Goal: Book appointment/travel/reservation

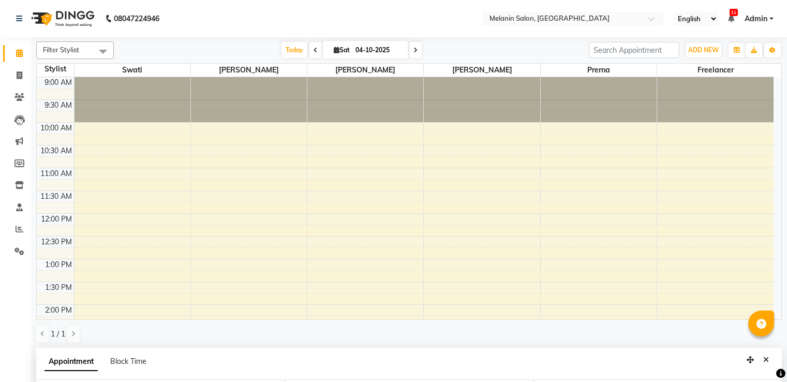
select select "63064"
select select "615"
select select "tentative"
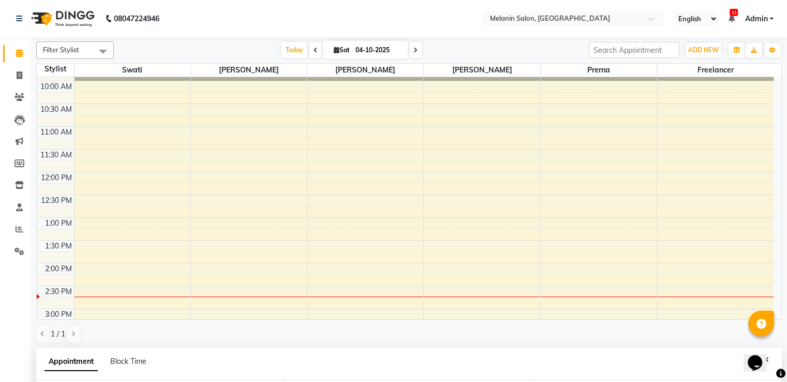
scroll to position [103, 0]
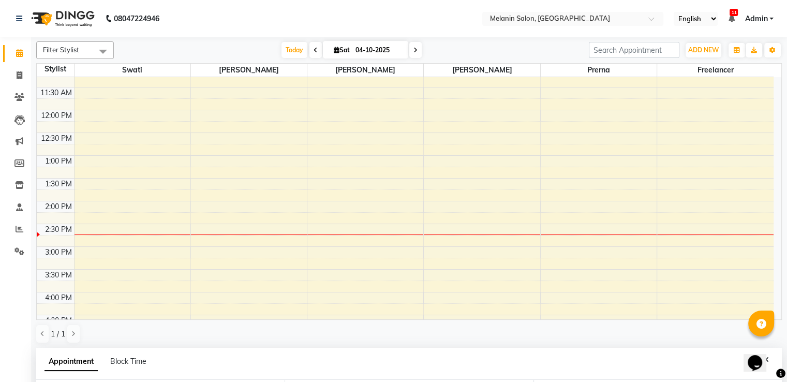
click at [83, 243] on div "9:00 AM 9:30 AM 10:00 AM 10:30 AM 11:00 AM 11:30 AM 12:00 PM 12:30 PM 1:00 PM 1…" at bounding box center [405, 247] width 737 height 546
select select "54305"
select select "tentative"
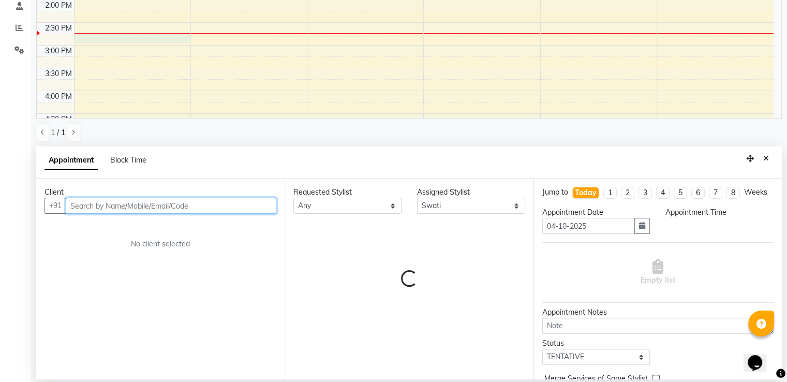
select select "885"
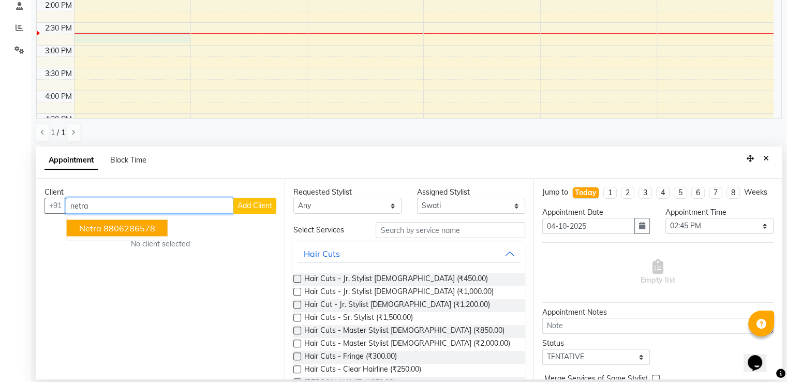
click at [106, 226] on ngb-highlight "8806286578" at bounding box center [129, 228] width 52 height 10
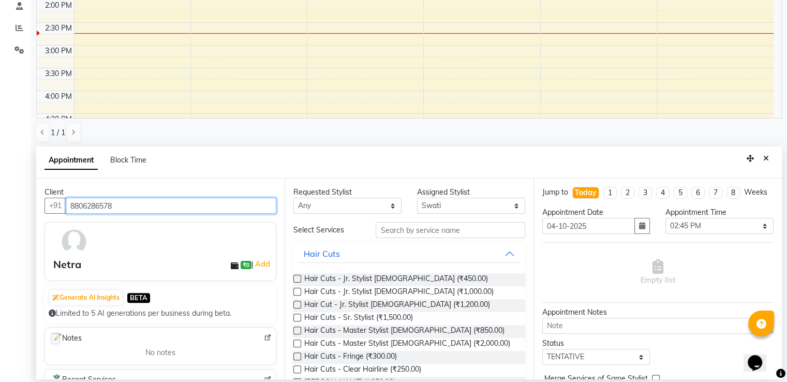
type input "8806286578"
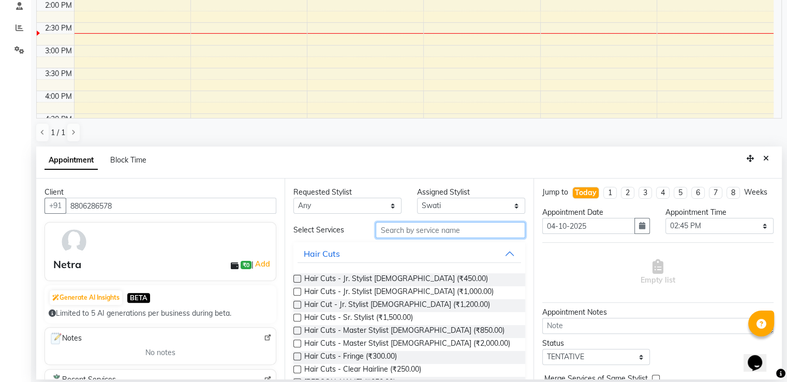
click at [430, 234] on input "text" at bounding box center [450, 230] width 149 height 16
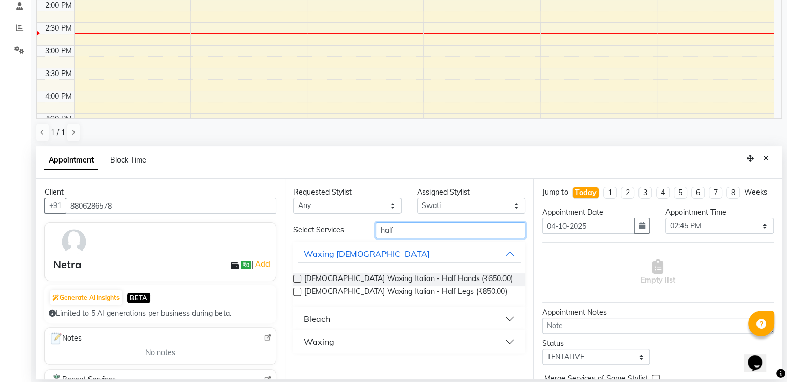
type input "half"
click at [408, 342] on button "Waxing" at bounding box center [408, 341] width 223 height 19
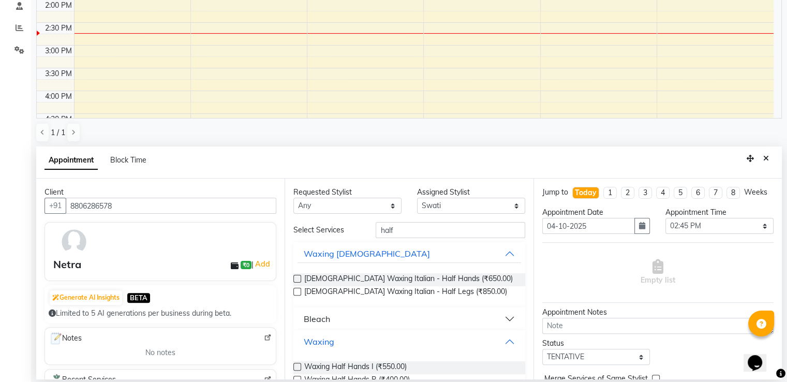
scroll to position [76, 0]
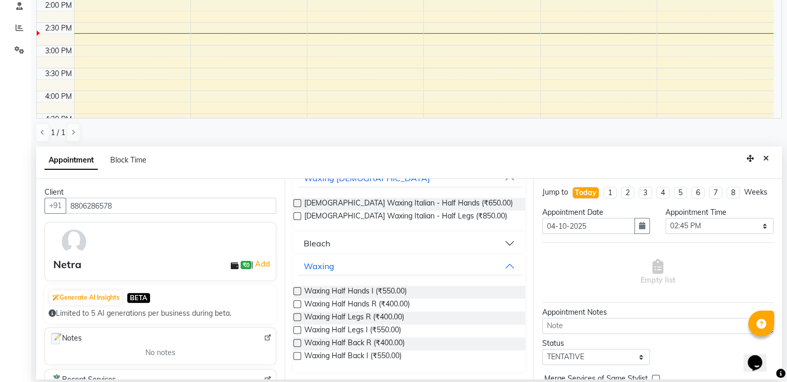
click at [298, 330] on label at bounding box center [297, 330] width 8 height 8
click at [298, 330] on input "checkbox" at bounding box center [296, 330] width 7 height 7
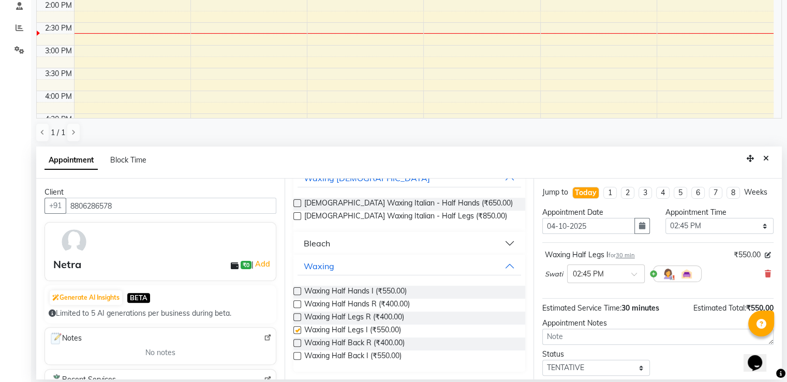
checkbox input "false"
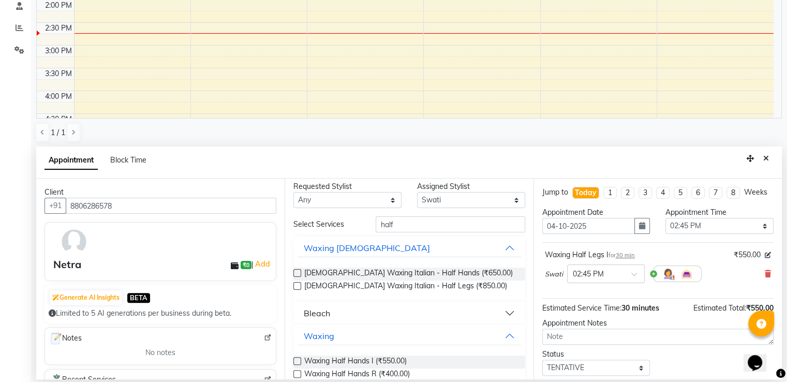
scroll to position [0, 0]
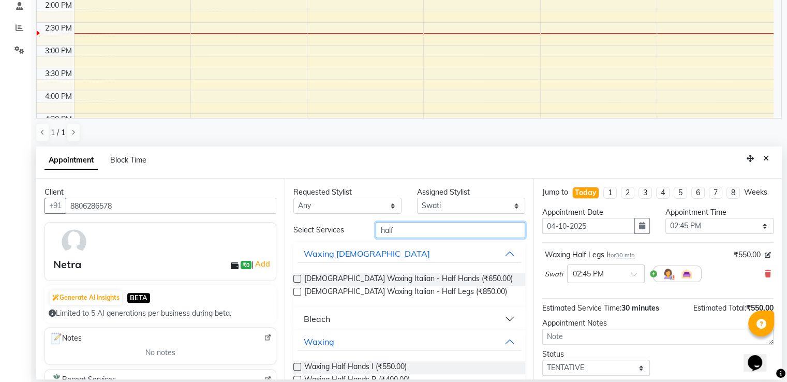
click at [397, 235] on input "half" at bounding box center [450, 230] width 149 height 16
type input "h"
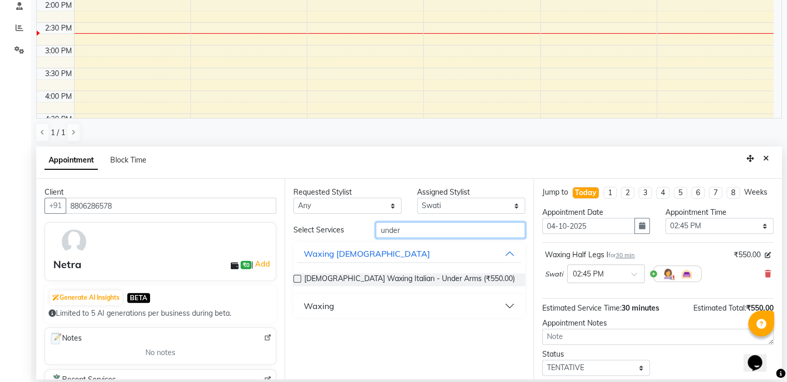
type input "under"
click at [510, 307] on button "Waxing" at bounding box center [408, 305] width 223 height 19
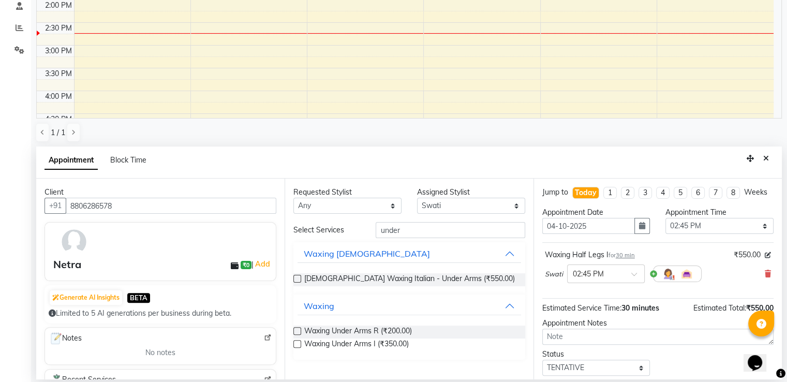
click at [298, 344] on label at bounding box center [297, 344] width 8 height 8
click at [298, 344] on input "checkbox" at bounding box center [296, 344] width 7 height 7
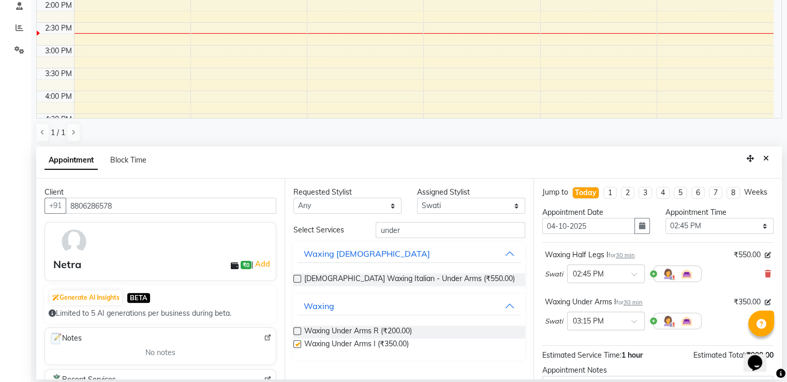
checkbox input "false"
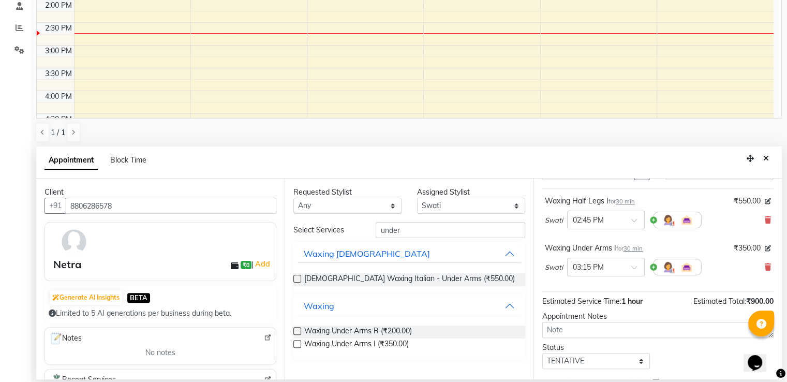
scroll to position [118, 0]
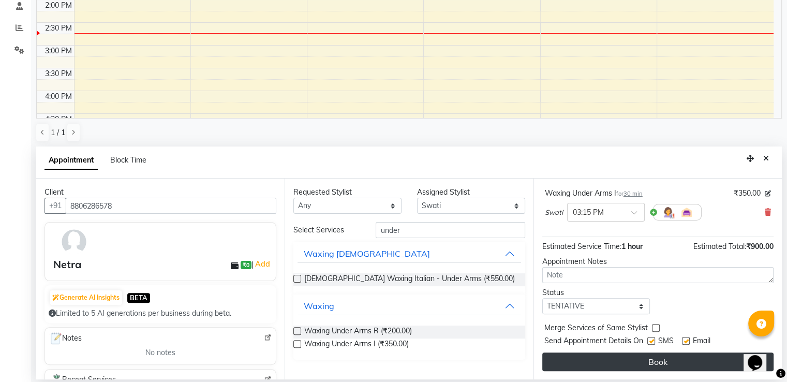
click at [625, 357] on button "Book" at bounding box center [657, 361] width 231 height 19
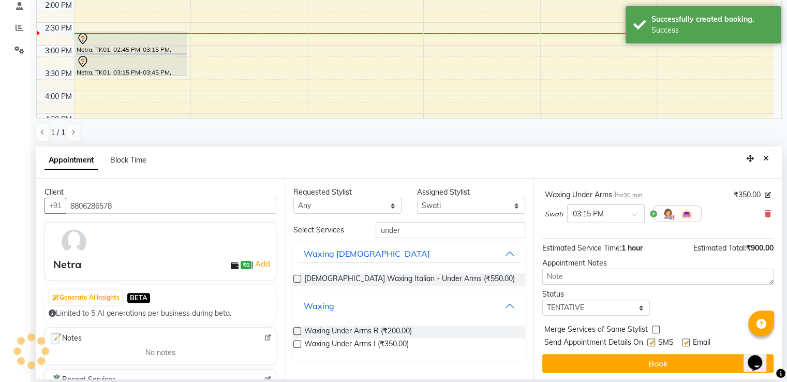
scroll to position [0, 0]
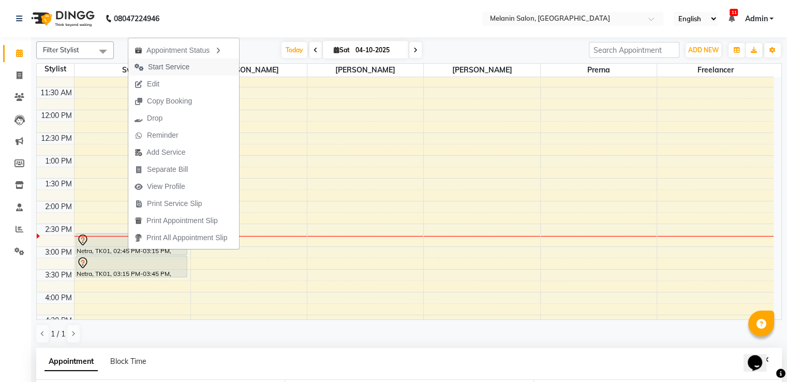
click at [203, 69] on button "Start Service" at bounding box center [183, 66] width 111 height 17
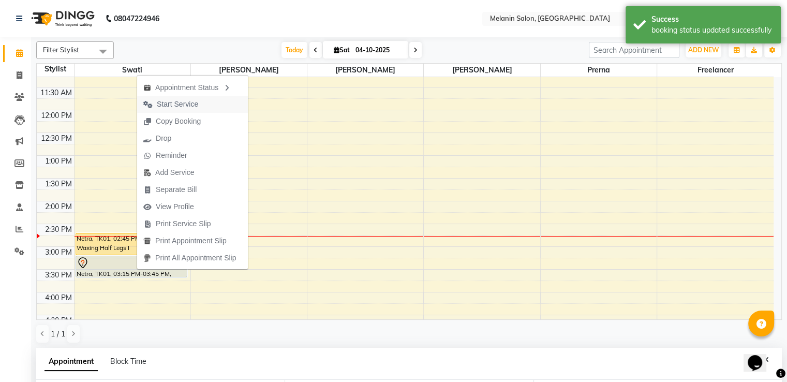
click at [186, 103] on span "Start Service" at bounding box center [177, 104] width 41 height 11
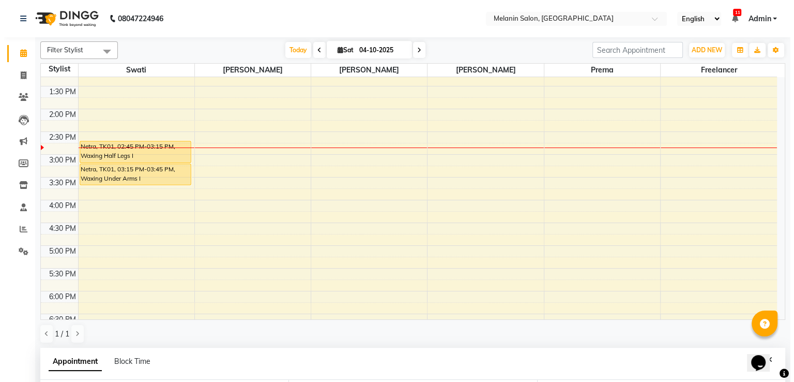
scroll to position [194, 0]
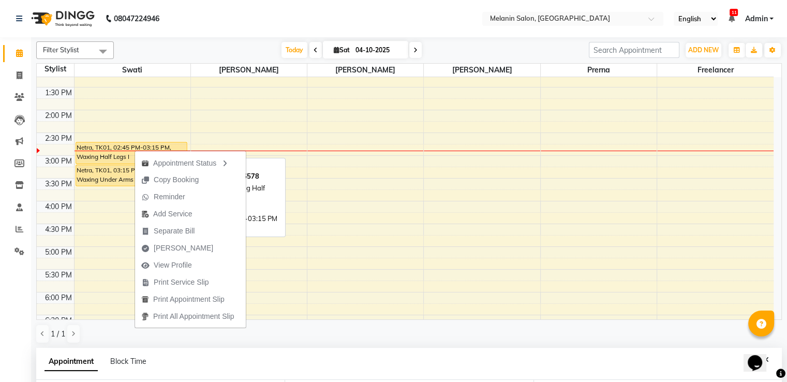
click at [122, 154] on div "Netra, TK01, 02:45 PM-03:15 PM, Waxing Half Legs I" at bounding box center [131, 152] width 111 height 21
select select "1"
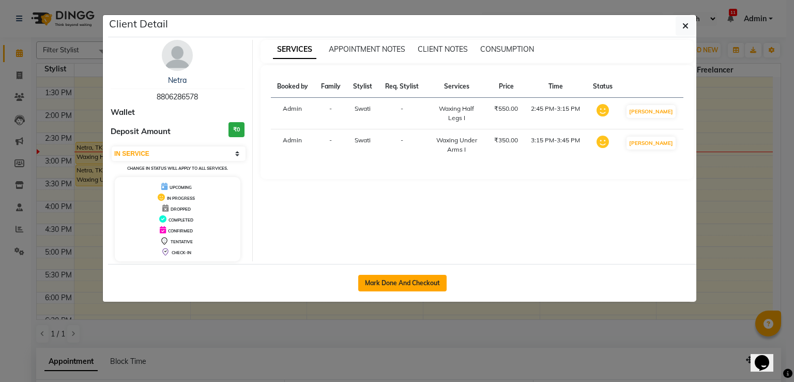
click at [396, 288] on button "Mark Done And Checkout" at bounding box center [402, 283] width 88 height 17
select select "service"
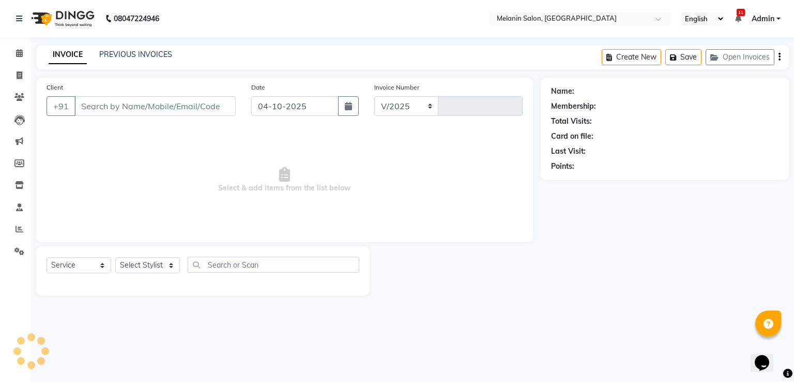
select select "6804"
type input "0483"
type input "8806286578"
select select "54305"
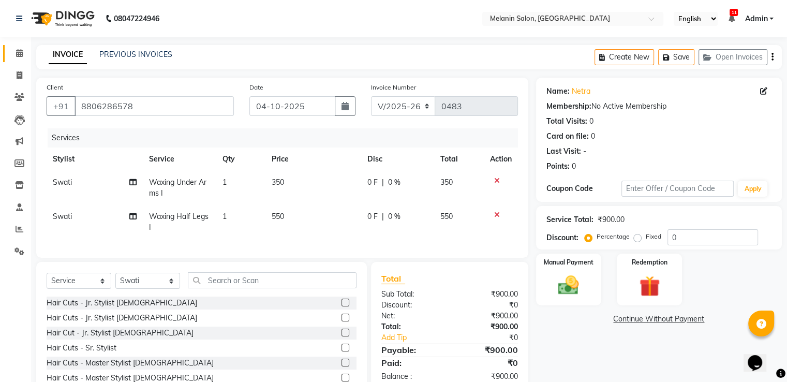
click at [19, 59] on link "Calendar" at bounding box center [15, 53] width 25 height 17
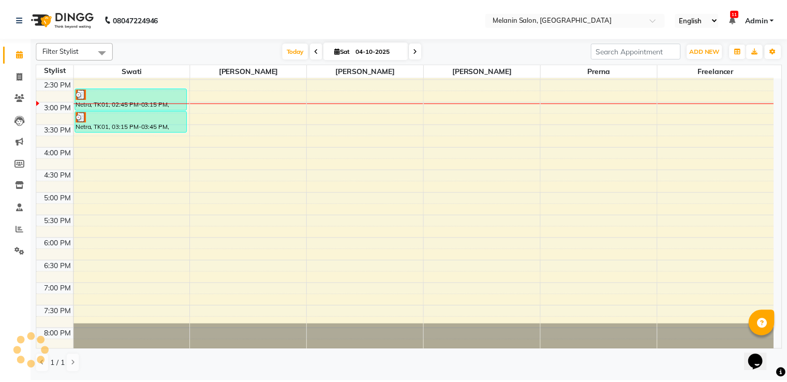
scroll to position [145, 0]
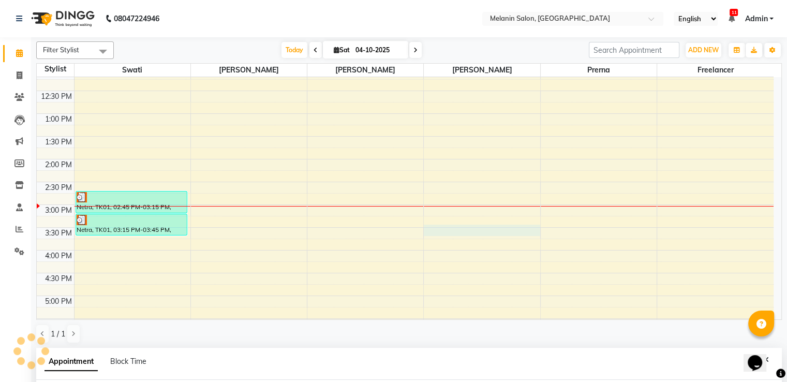
select select "85587"
select select "tentative"
select select "930"
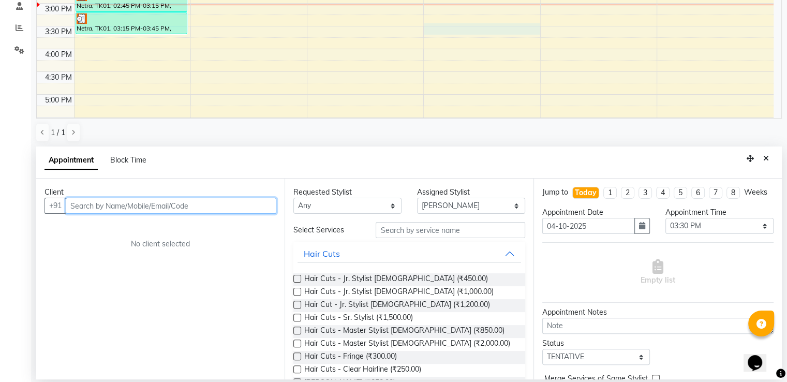
click at [114, 207] on input "text" at bounding box center [171, 206] width 211 height 16
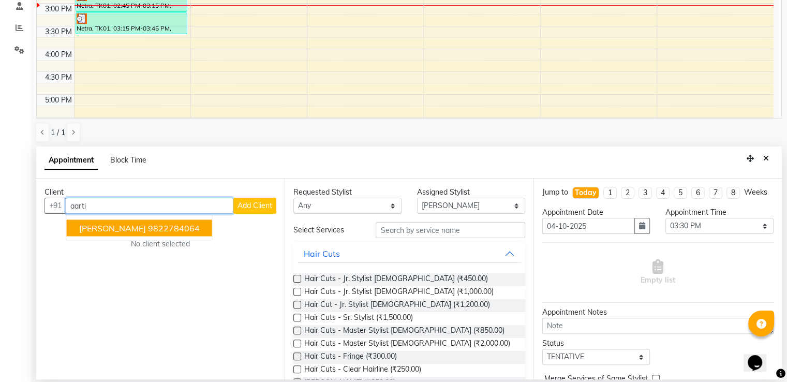
click at [97, 223] on span "[PERSON_NAME]" at bounding box center [112, 228] width 67 height 10
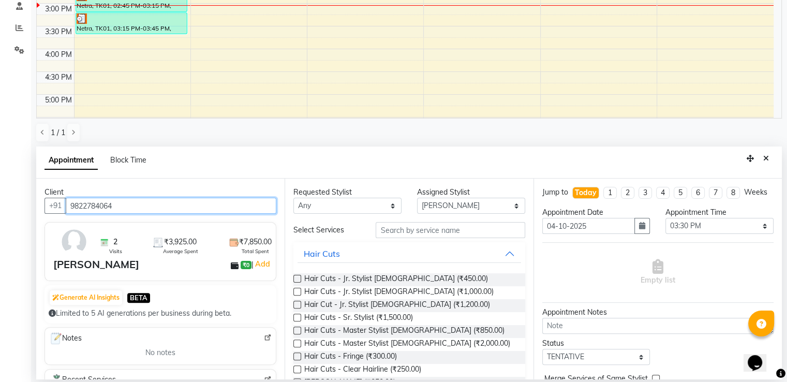
type input "9822784064"
click at [590, 364] on select "Select TENTATIVE CONFIRM CHECK-IN UPCOMING" at bounding box center [596, 357] width 108 height 16
select select "confirm booking"
click at [542, 357] on select "Select TENTATIVE CONFIRM CHECK-IN UPCOMING" at bounding box center [596, 357] width 108 height 16
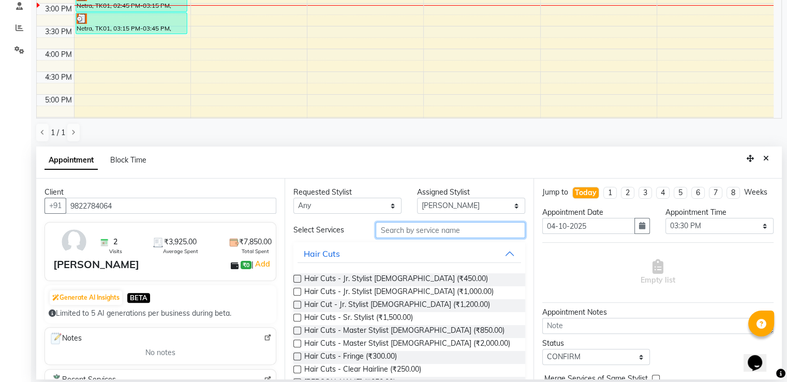
click at [421, 224] on input "text" at bounding box center [450, 230] width 149 height 16
click at [294, 341] on label at bounding box center [297, 343] width 8 height 8
click at [294, 341] on input "checkbox" at bounding box center [296, 344] width 7 height 7
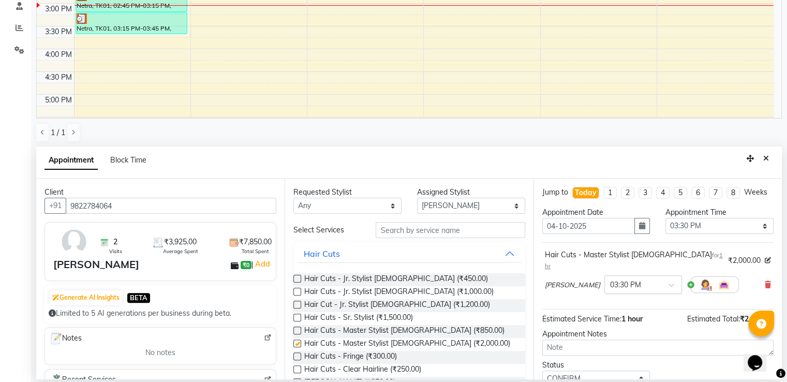
checkbox input "false"
click at [296, 328] on label at bounding box center [297, 330] width 8 height 8
click at [296, 328] on input "checkbox" at bounding box center [296, 331] width 7 height 7
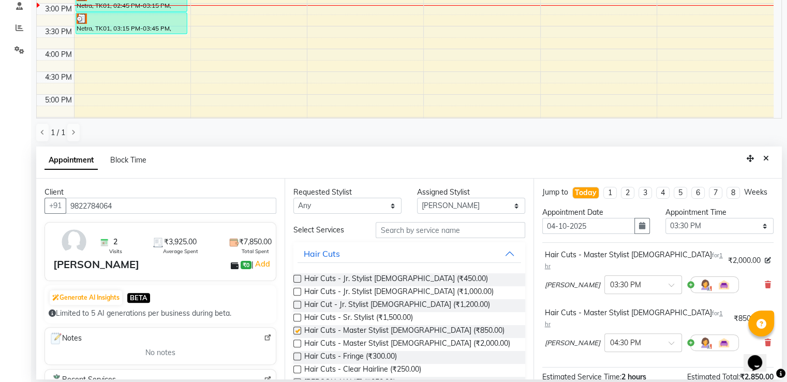
checkbox input "false"
click at [764, 281] on icon at bounding box center [767, 284] width 6 height 7
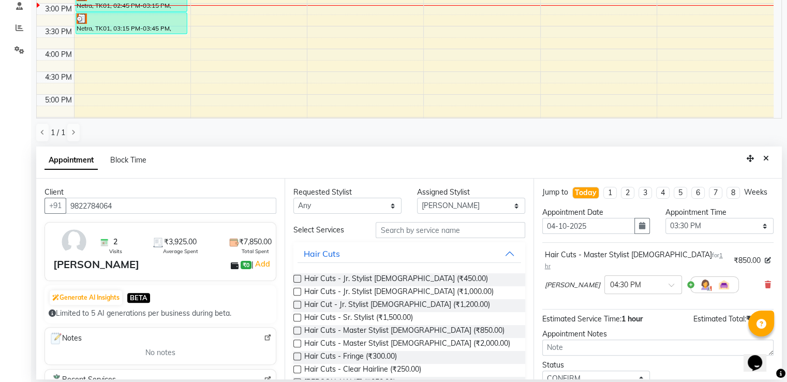
scroll to position [70, 0]
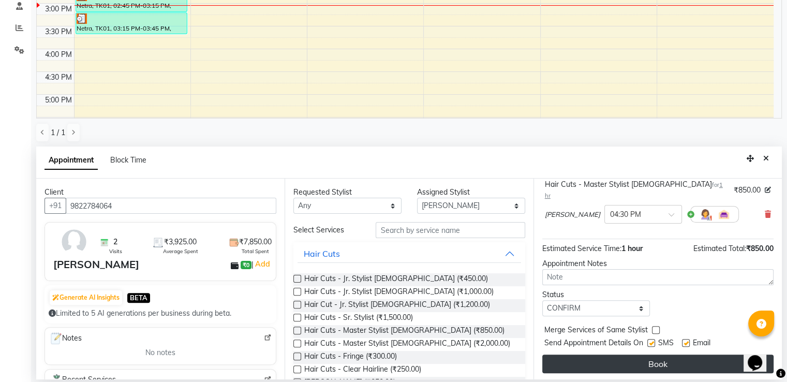
click at [656, 364] on button "Book" at bounding box center [657, 363] width 231 height 19
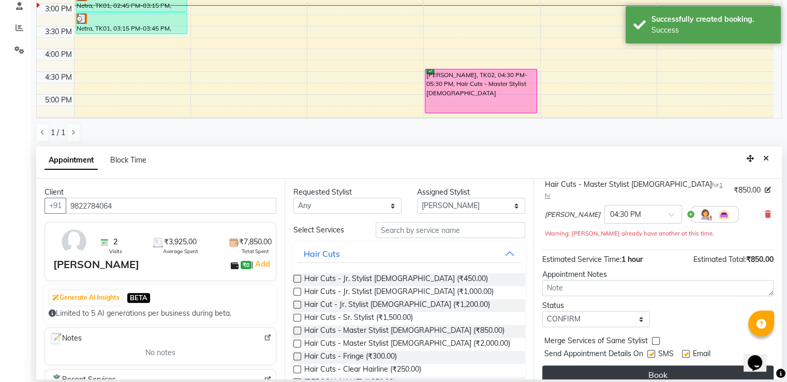
scroll to position [0, 0]
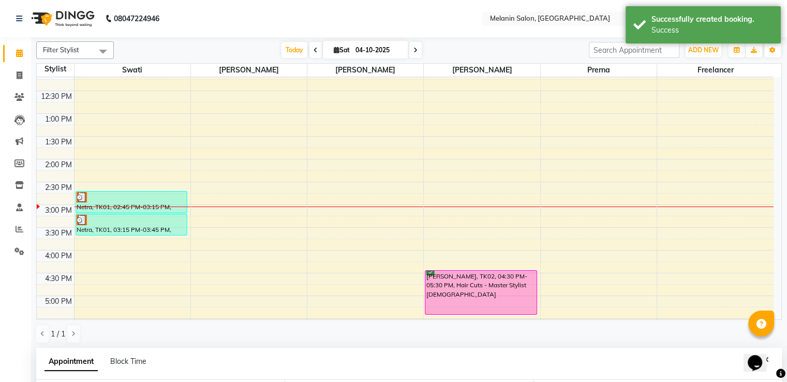
click at [114, 206] on div at bounding box center [132, 206] width 116 height 1
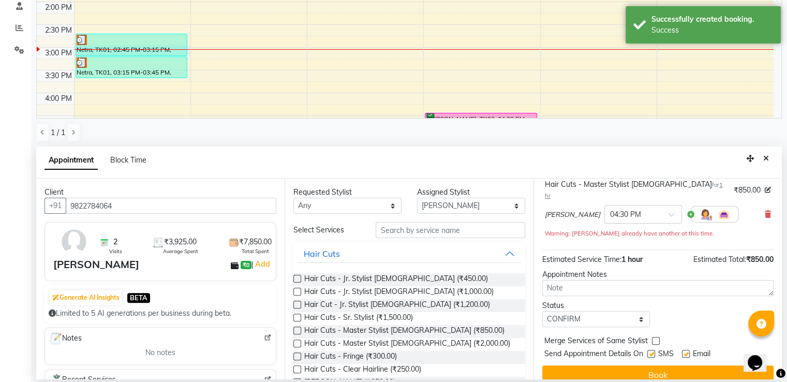
scroll to position [42, 0]
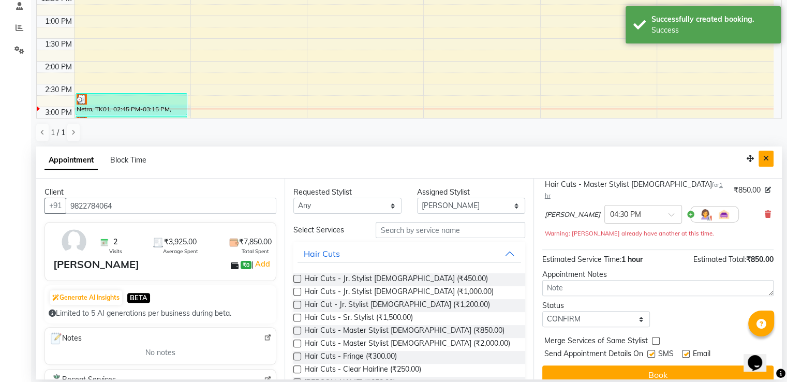
click at [760, 157] on button "Close" at bounding box center [765, 159] width 15 height 16
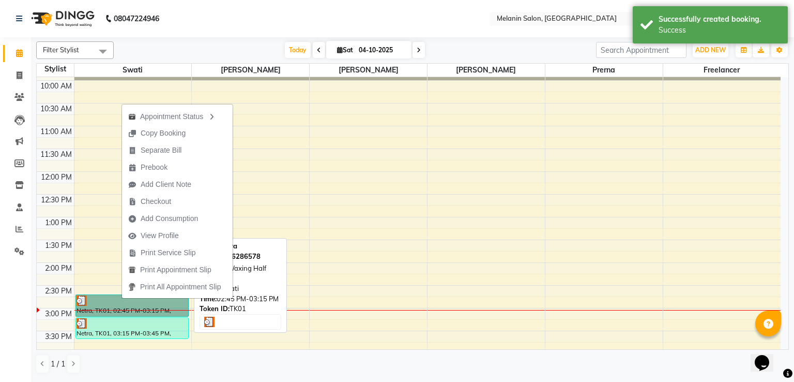
click at [115, 307] on link "Netra, TK01, 02:45 PM-03:15 PM, Waxing Half Legs I" at bounding box center [132, 305] width 113 height 22
select select "3"
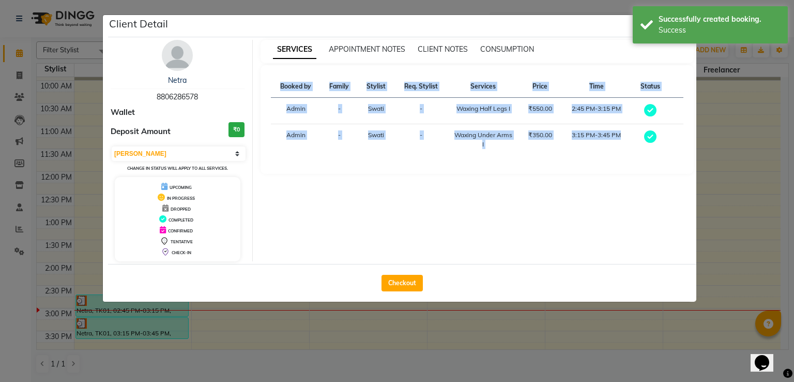
click at [115, 307] on ngb-modal-window "Client Detail Netra 8806286578 Wallet Deposit Amount ₹0 Select MARK DONE UPCOMI…" at bounding box center [397, 191] width 794 height 382
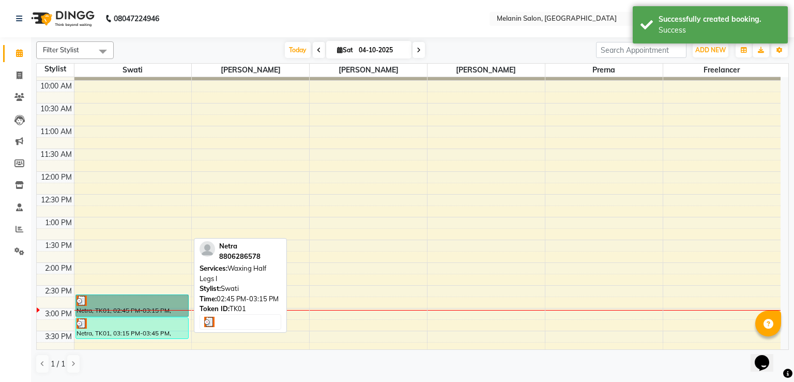
click at [108, 303] on link "Netra, TK01, 02:45 PM-03:15 PM, Waxing Half Legs I" at bounding box center [132, 305] width 113 height 22
select select "3"
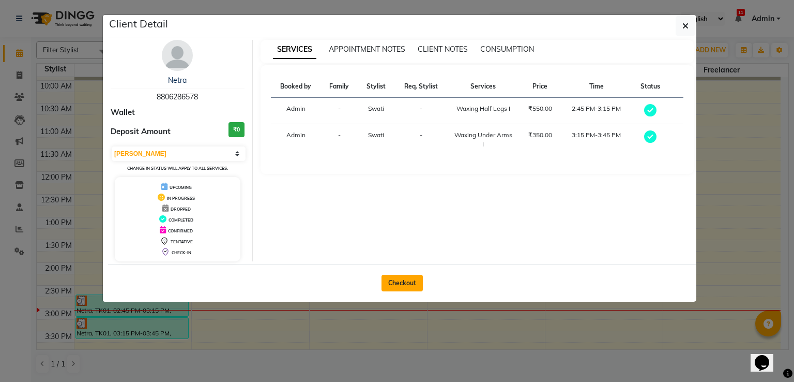
click at [400, 282] on button "Checkout" at bounding box center [402, 283] width 41 height 17
select select "service"
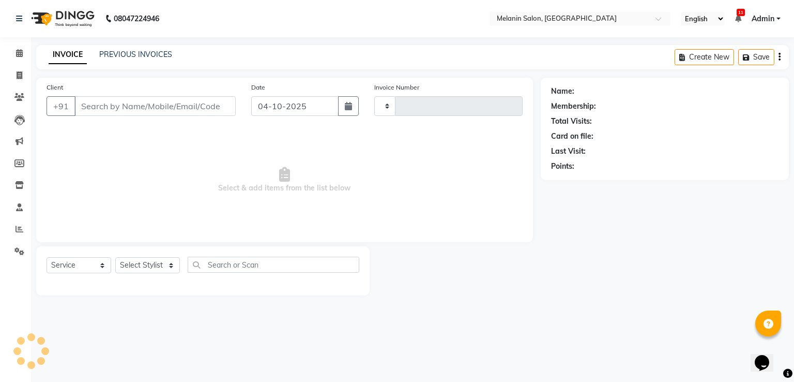
type input "0483"
select select "6804"
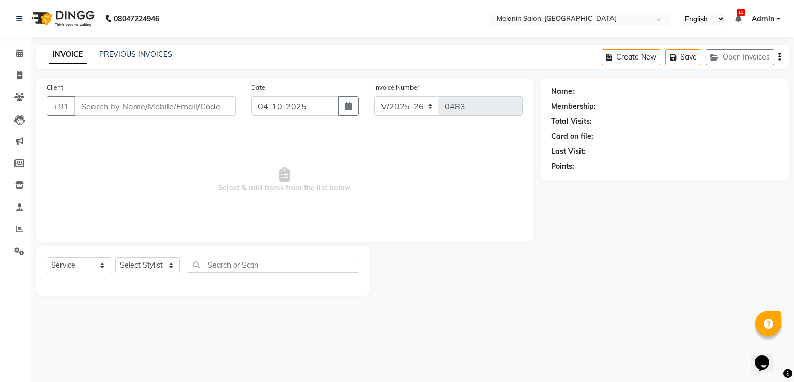
type input "8806286578"
select select "54305"
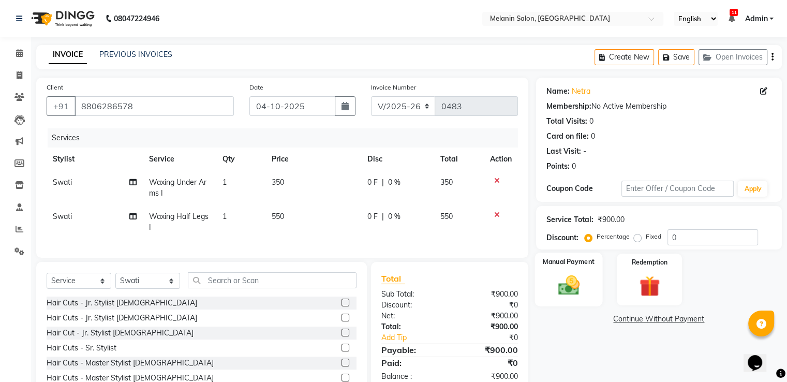
click at [556, 291] on img at bounding box center [568, 285] width 35 height 25
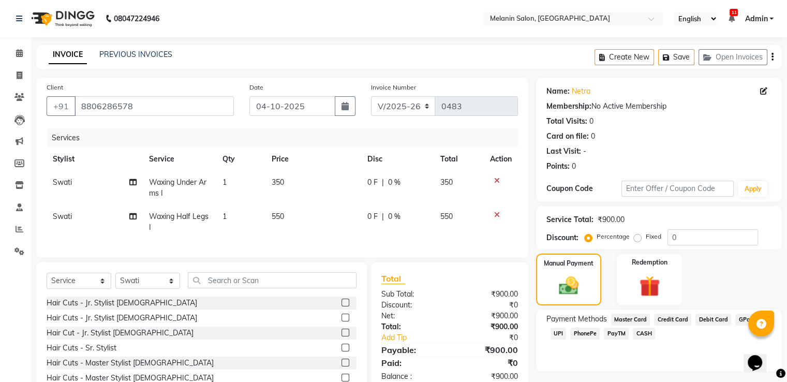
click at [559, 334] on span "UPI" at bounding box center [558, 333] width 16 height 12
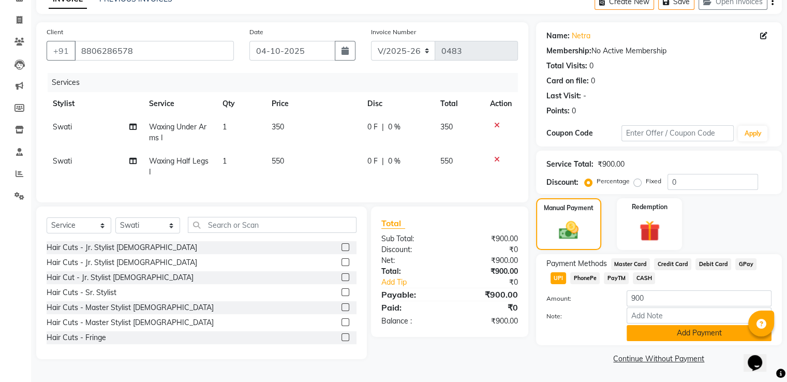
click at [658, 334] on button "Add Payment" at bounding box center [698, 333] width 145 height 16
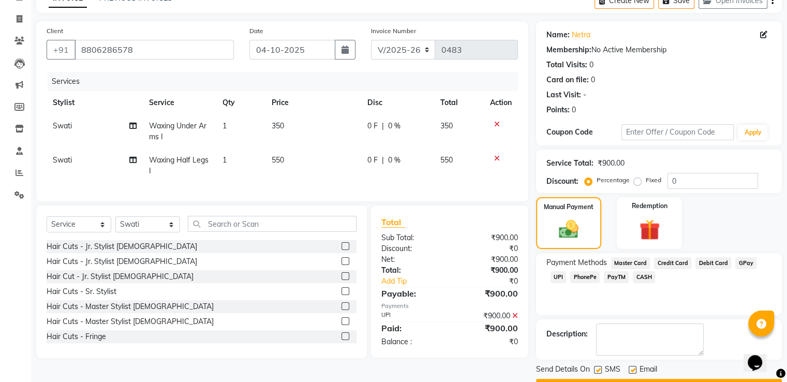
scroll to position [84, 0]
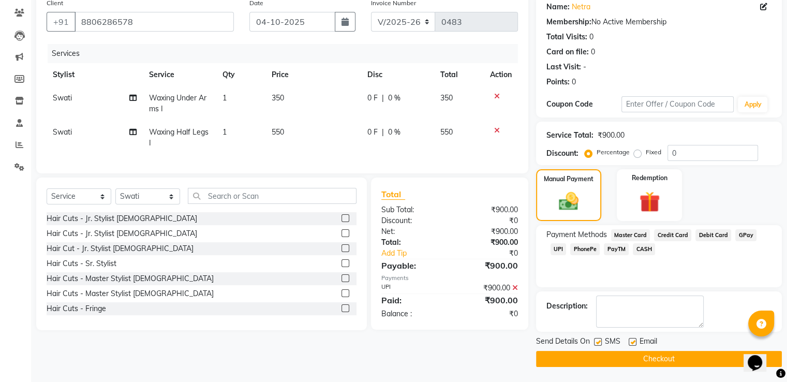
click at [650, 358] on button "Checkout" at bounding box center [659, 359] width 246 height 16
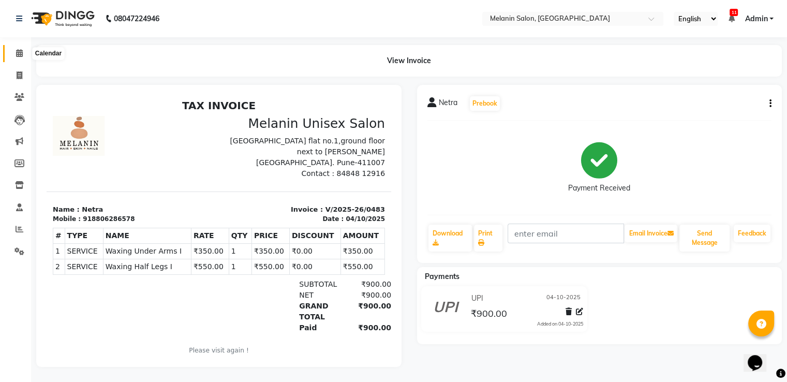
click at [23, 52] on span at bounding box center [19, 54] width 18 height 12
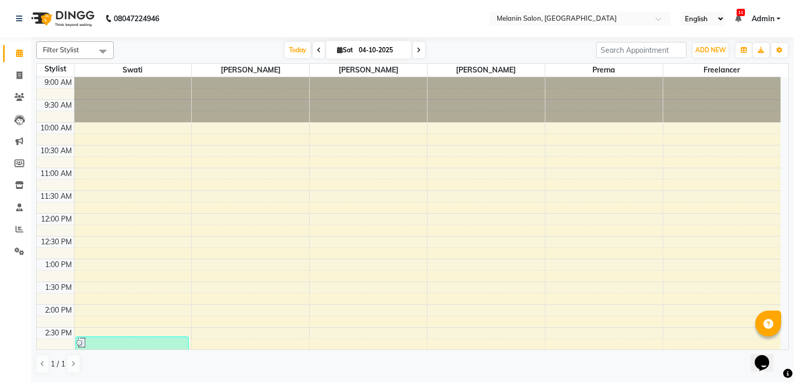
click at [424, 52] on span at bounding box center [419, 50] width 12 height 16
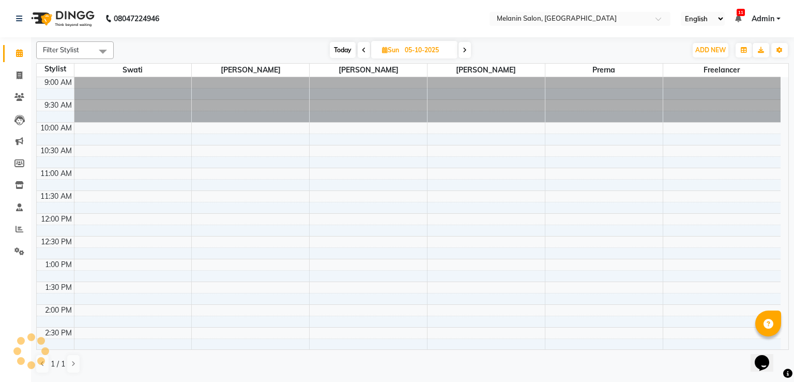
scroll to position [268, 0]
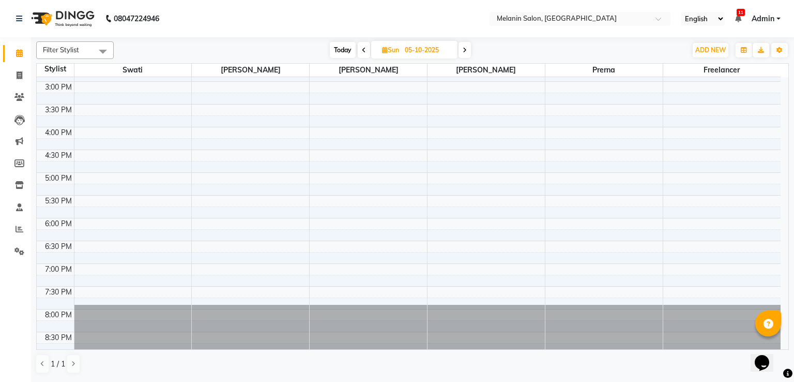
click at [462, 52] on span at bounding box center [465, 50] width 12 height 16
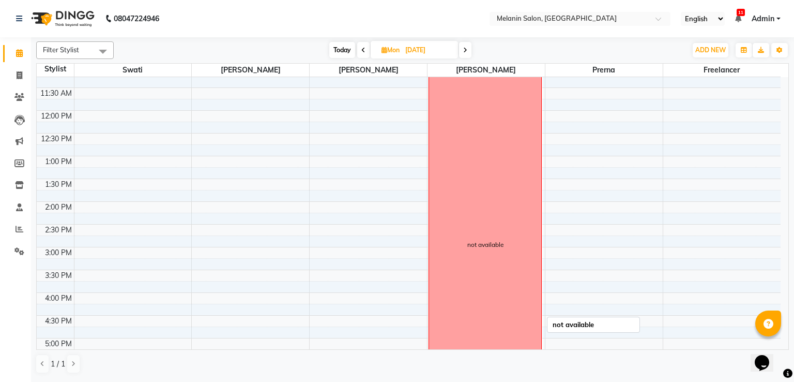
scroll to position [62, 0]
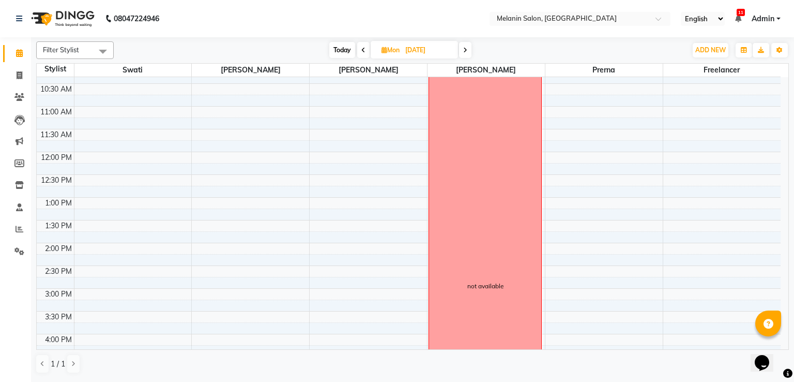
click at [468, 56] on span at bounding box center [465, 50] width 12 height 16
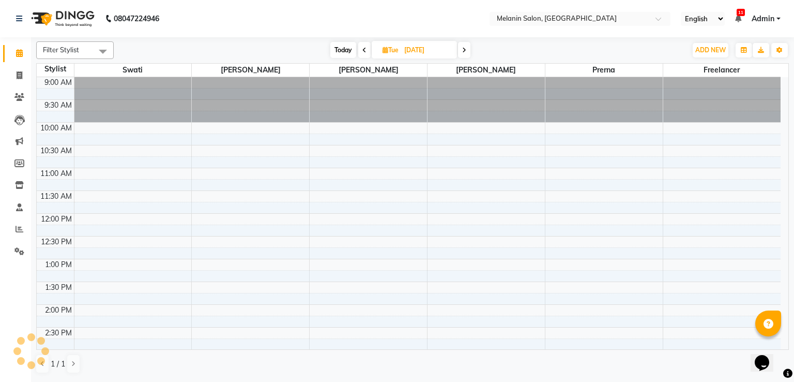
scroll to position [268, 0]
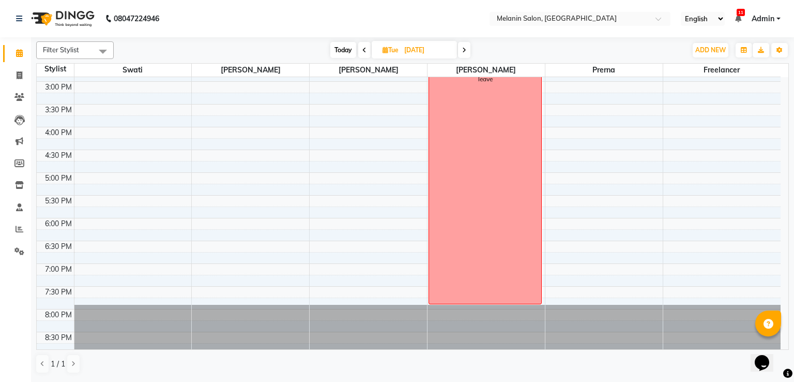
click at [468, 56] on span at bounding box center [464, 50] width 12 height 16
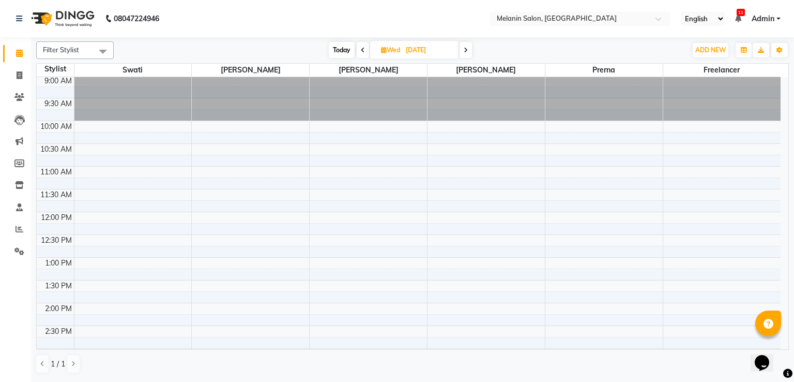
scroll to position [0, 0]
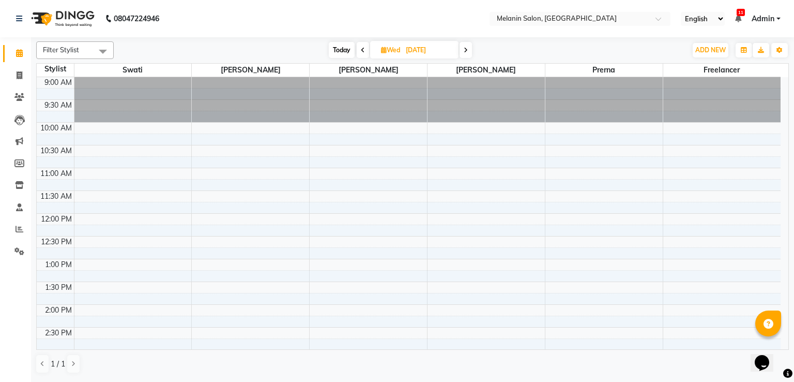
click at [471, 52] on span at bounding box center [466, 50] width 12 height 16
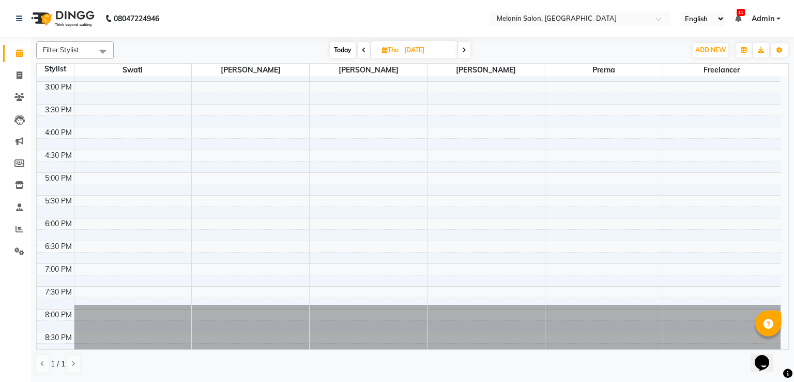
click at [466, 51] on icon at bounding box center [464, 50] width 4 height 6
click at [466, 51] on span at bounding box center [463, 50] width 12 height 16
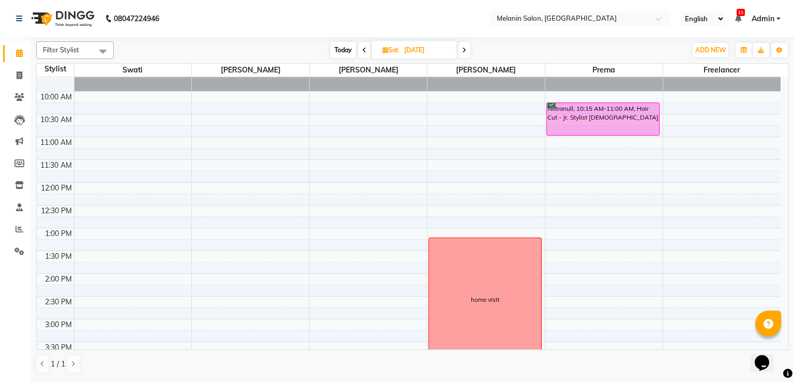
scroll to position [0, 0]
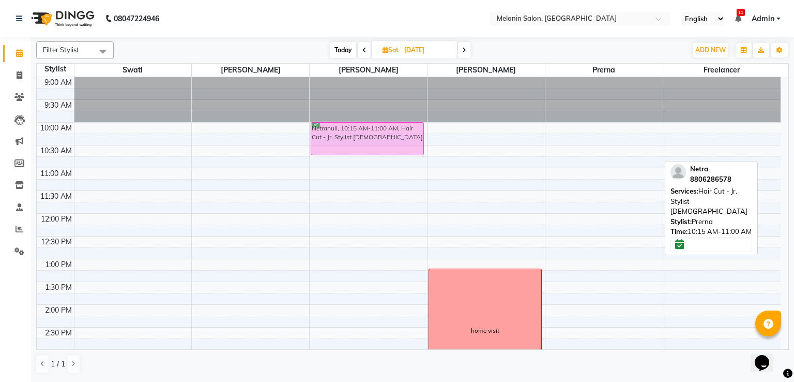
drag, startPoint x: 583, startPoint y: 136, endPoint x: 362, endPoint y: 127, distance: 221.0
click at [362, 127] on tr "Netranull, 10:15 AM-11:00 AM, Hair Cut - Jr. Stylist [DEMOGRAPHIC_DATA] home vi…" at bounding box center [409, 350] width 744 height 546
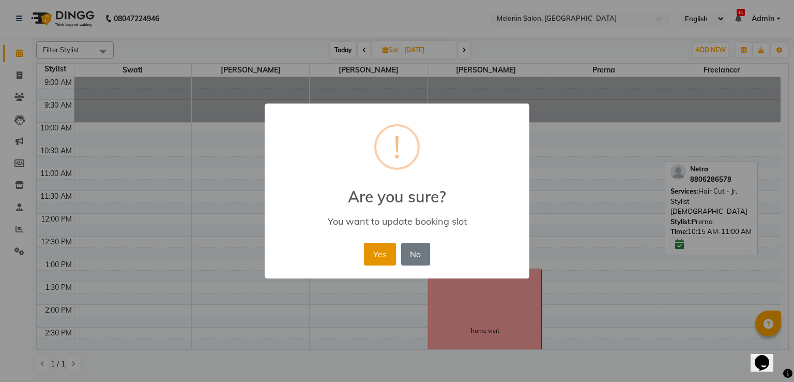
click at [379, 257] on button "Yes" at bounding box center [380, 254] width 32 height 23
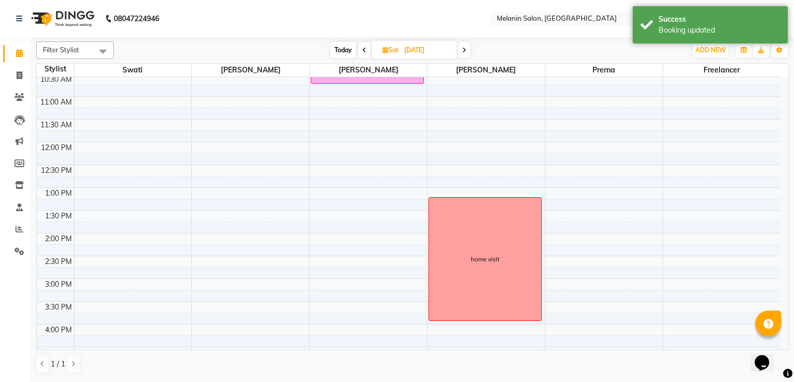
scroll to position [207, 0]
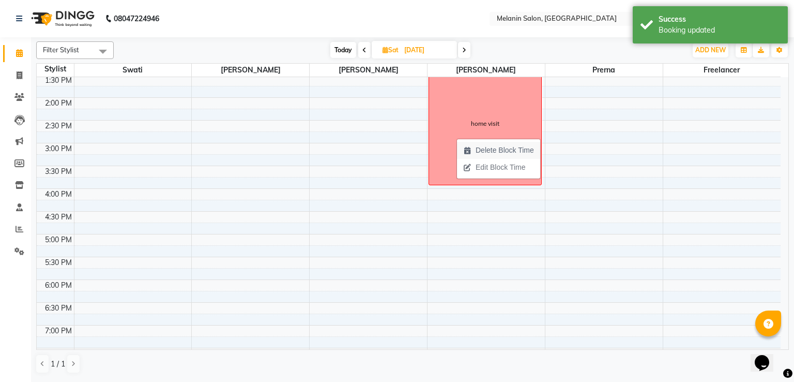
click at [480, 153] on span "Delete Block Time" at bounding box center [505, 150] width 58 height 11
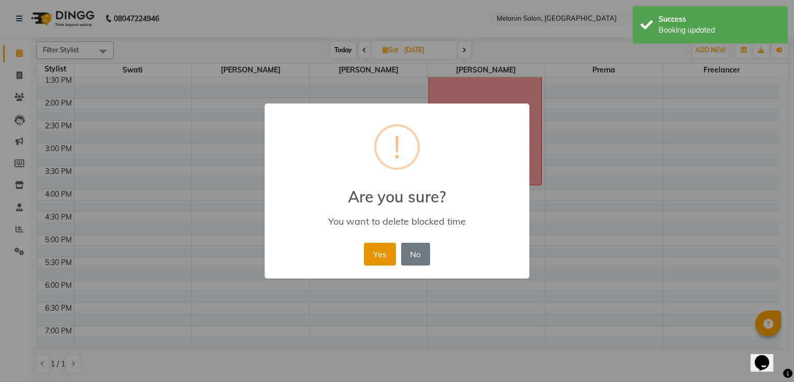
click at [392, 252] on button "Yes" at bounding box center [380, 254] width 32 height 23
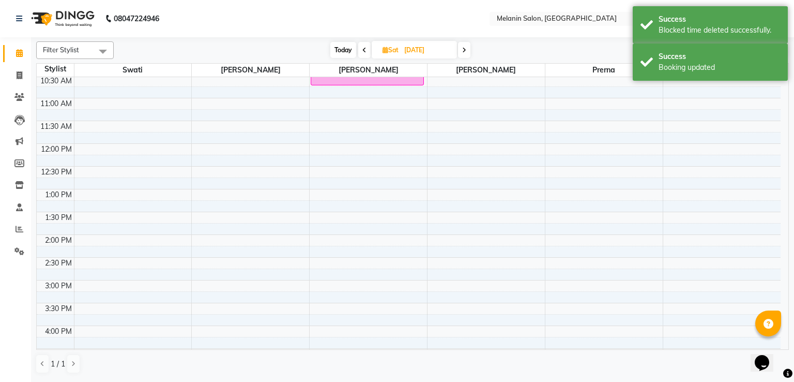
scroll to position [0, 0]
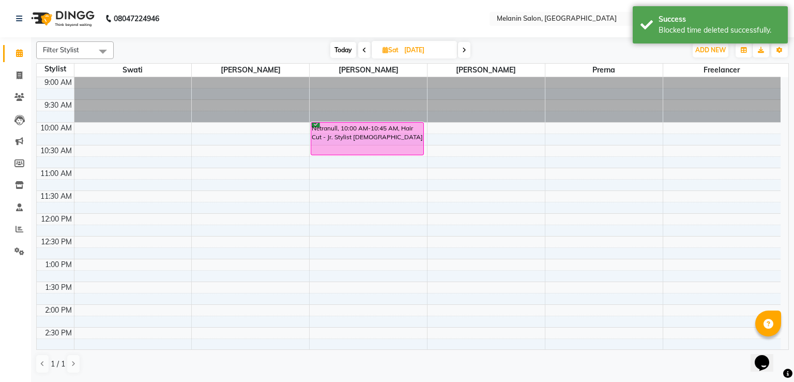
click at [352, 51] on span "Today" at bounding box center [344, 50] width 26 height 16
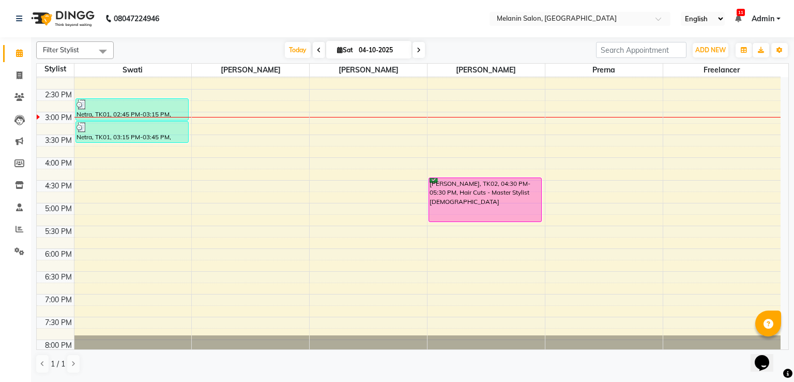
scroll to position [165, 0]
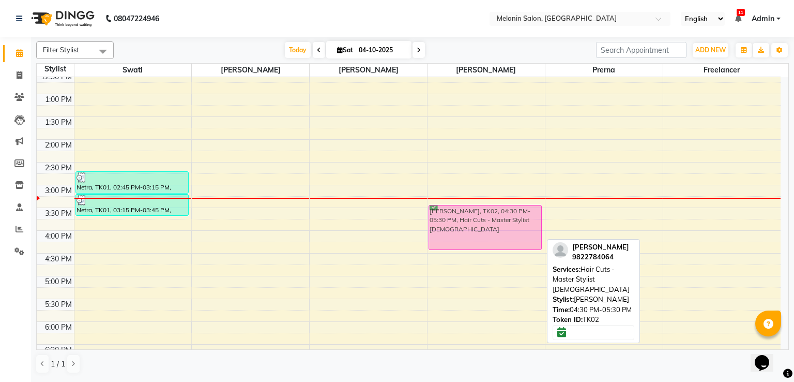
drag, startPoint x: 450, startPoint y: 254, endPoint x: 453, endPoint y: 206, distance: 48.7
click at [453, 206] on div "[PERSON_NAME], TK02, 04:30 PM-05:30 PM, Hair Cuts - Master Stylist [DEMOGRAPHIC…" at bounding box center [486, 185] width 117 height 546
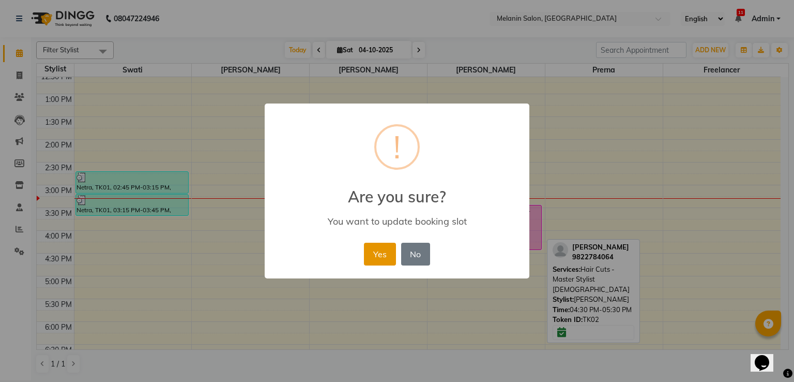
click at [370, 254] on button "Yes" at bounding box center [380, 254] width 32 height 23
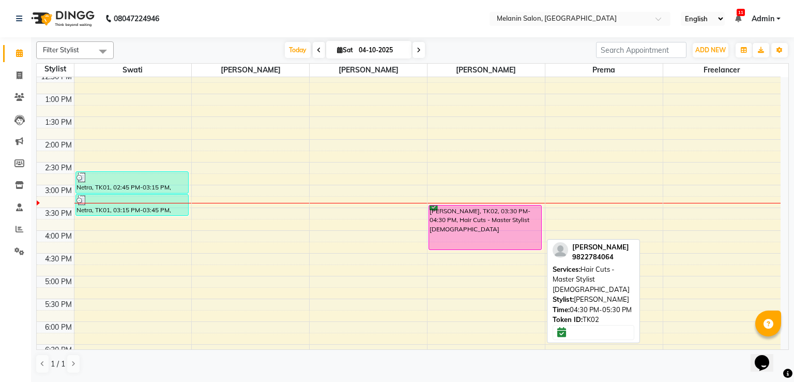
click at [414, 49] on span at bounding box center [419, 50] width 12 height 16
type input "05-10-2025"
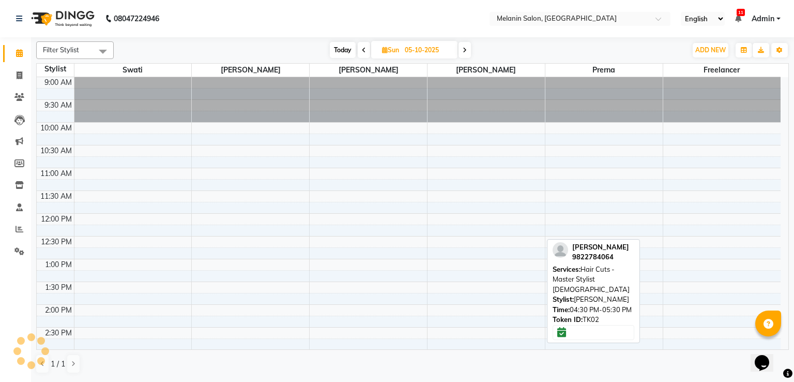
scroll to position [268, 0]
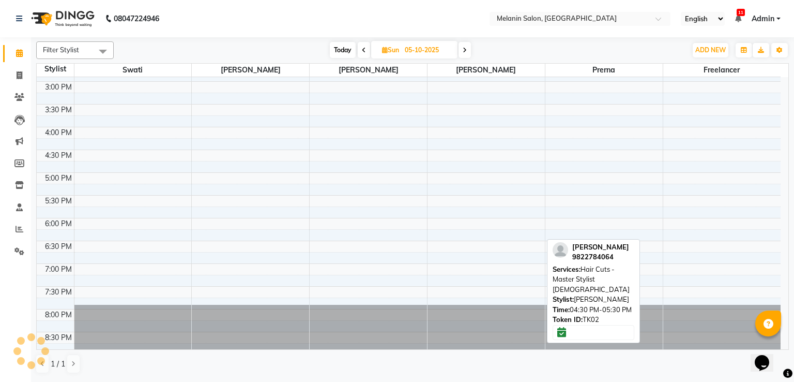
click at [414, 49] on input "05-10-2025" at bounding box center [428, 50] width 52 height 16
select select "10"
select select "2025"
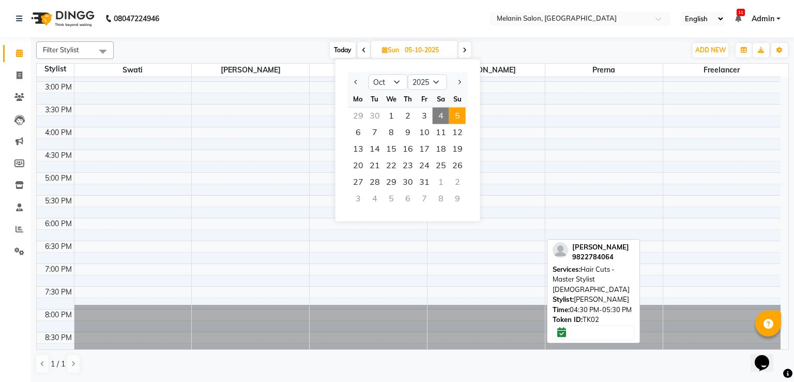
click at [468, 52] on span at bounding box center [465, 50] width 12 height 16
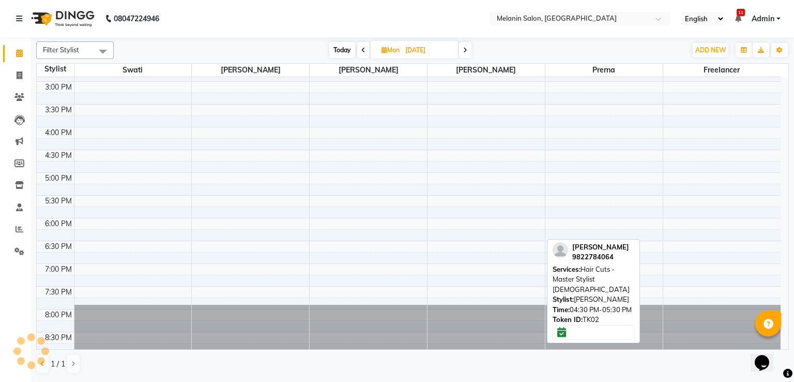
click at [463, 50] on span at bounding box center [465, 50] width 12 height 16
click at [463, 50] on icon at bounding box center [464, 50] width 4 height 6
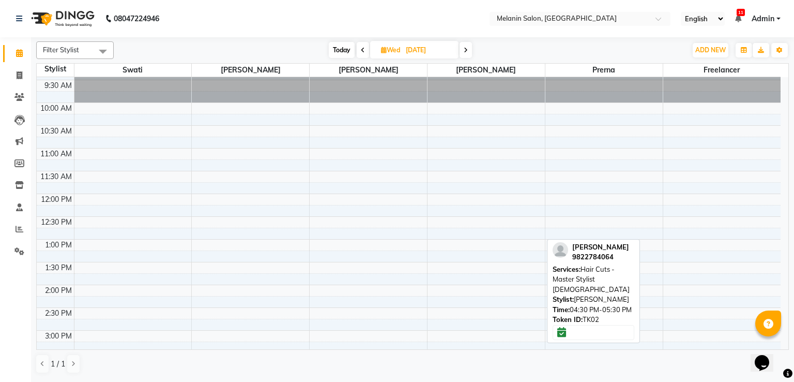
scroll to position [0, 0]
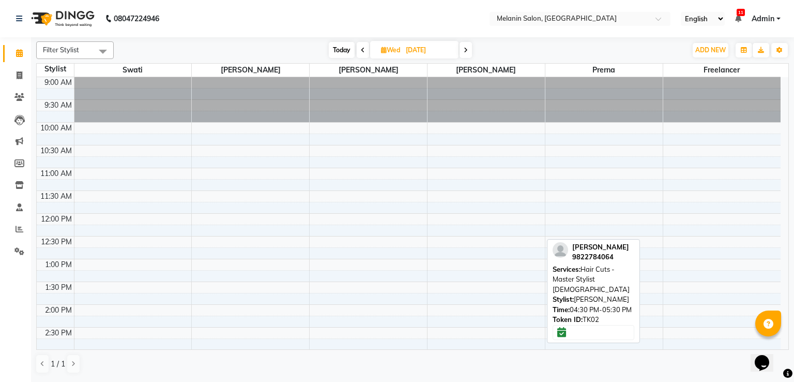
click at [463, 49] on span at bounding box center [466, 50] width 12 height 16
type input "[DATE]"
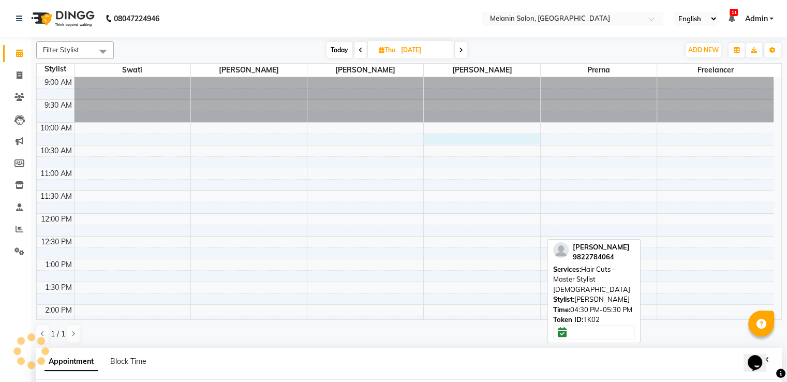
scroll to position [201, 0]
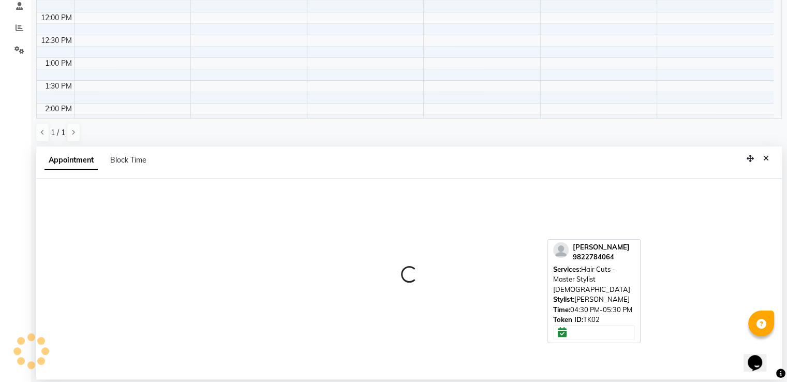
select select "85587"
select select "615"
select select "tentative"
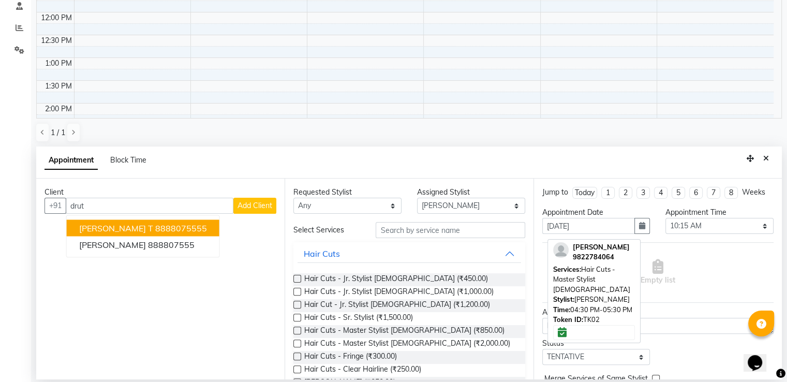
click at [155, 225] on ngb-highlight "8888075555" at bounding box center [181, 228] width 52 height 10
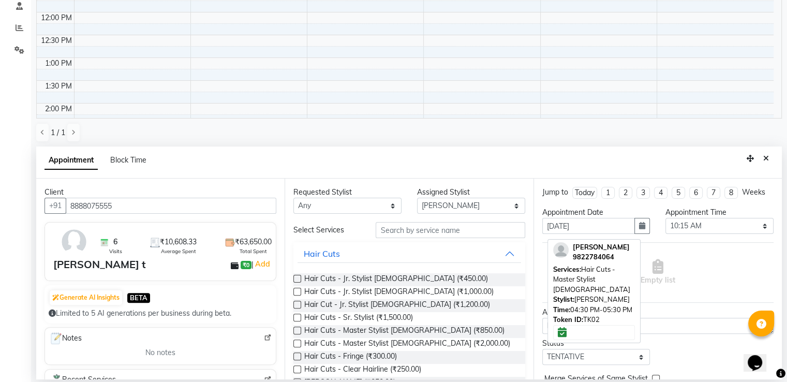
type input "8888075555"
click at [395, 231] on input "text" at bounding box center [450, 230] width 149 height 16
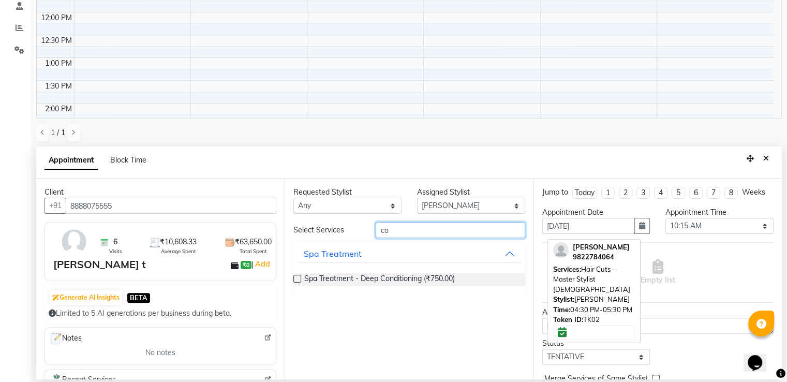
type input "c"
type input "hil"
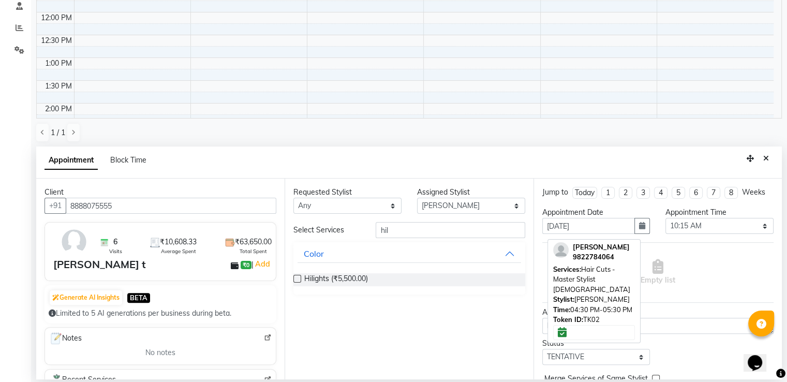
click at [298, 277] on label at bounding box center [297, 279] width 8 height 8
click at [298, 277] on input "checkbox" at bounding box center [296, 279] width 7 height 7
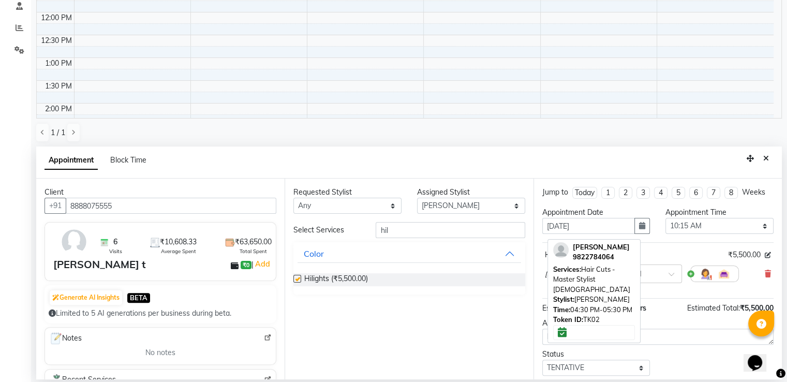
checkbox input "false"
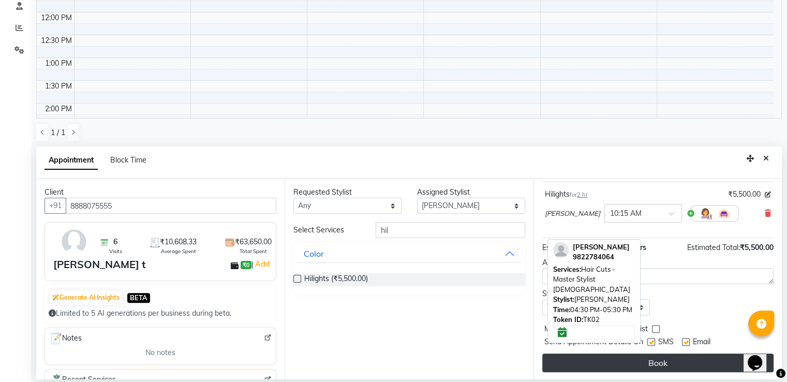
click at [634, 363] on button "Book" at bounding box center [657, 362] width 231 height 19
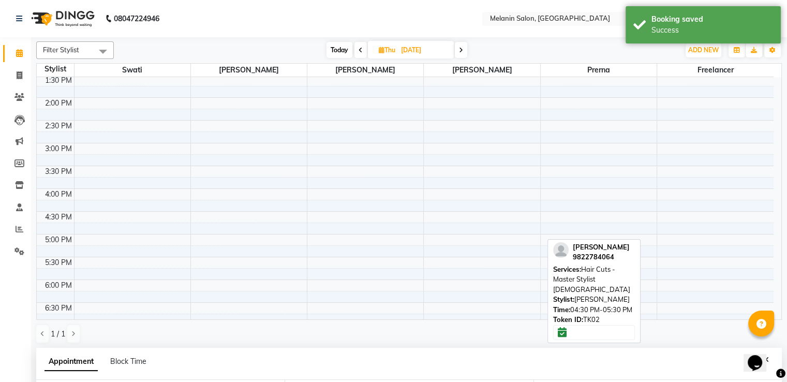
scroll to position [0, 0]
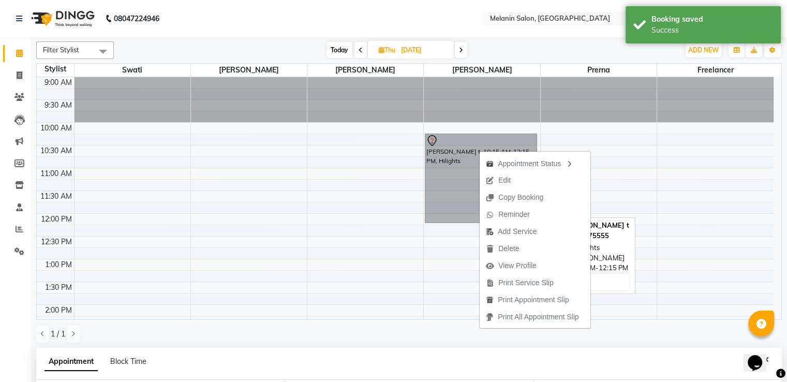
click at [471, 150] on link "[PERSON_NAME] t, 10:15 AM-12:15 PM, Hilights" at bounding box center [481, 177] width 112 height 89
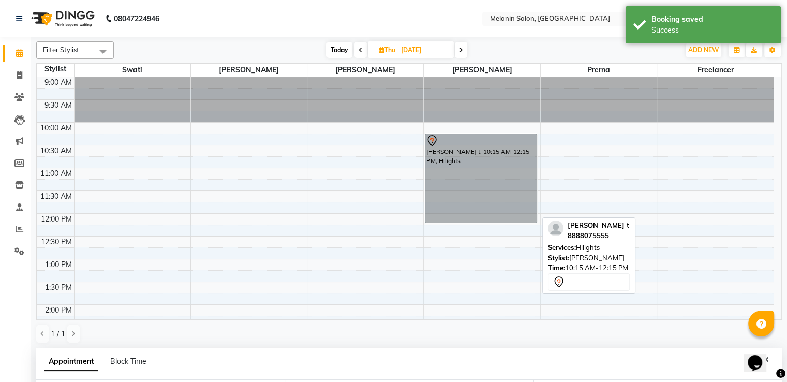
click at [472, 170] on link "[PERSON_NAME] t, 10:15 AM-12:15 PM, Hilights" at bounding box center [481, 177] width 112 height 89
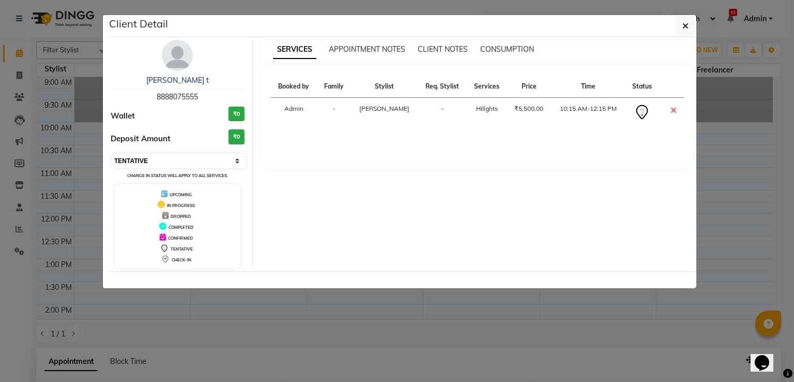
click at [151, 157] on select "Select CONFIRMED TENTATIVE" at bounding box center [179, 161] width 134 height 14
select select "6"
click at [112, 154] on select "Select CONFIRMED TENTATIVE" at bounding box center [179, 161] width 134 height 14
click at [392, 329] on ngb-modal-window "Client Detail [PERSON_NAME] t 8888075555 Wallet ₹0 Deposit Amount ₹0 Select CON…" at bounding box center [397, 191] width 794 height 382
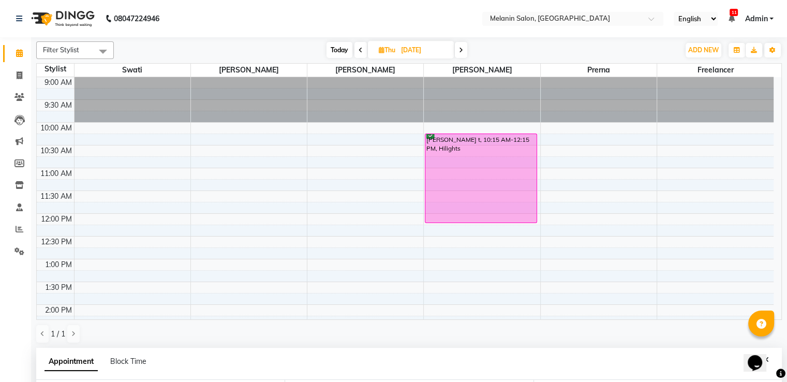
click at [341, 50] on span "Today" at bounding box center [339, 50] width 26 height 16
type input "04-10-2025"
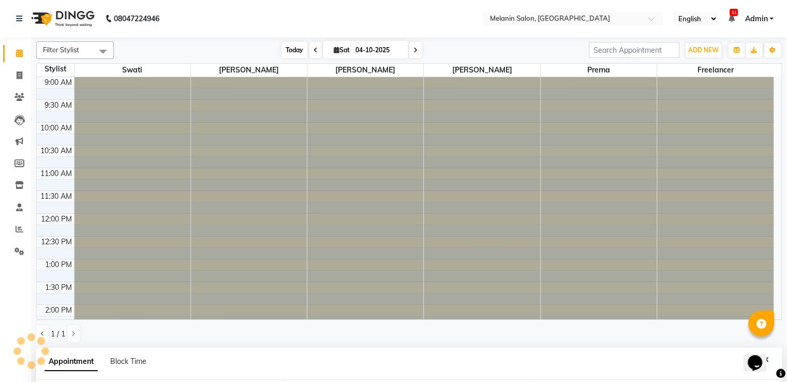
scroll to position [71, 0]
select select "615"
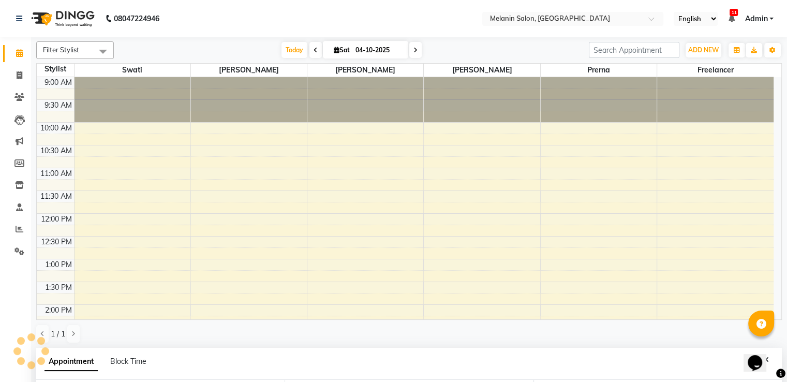
scroll to position [271, 0]
